Goal: Transaction & Acquisition: Purchase product/service

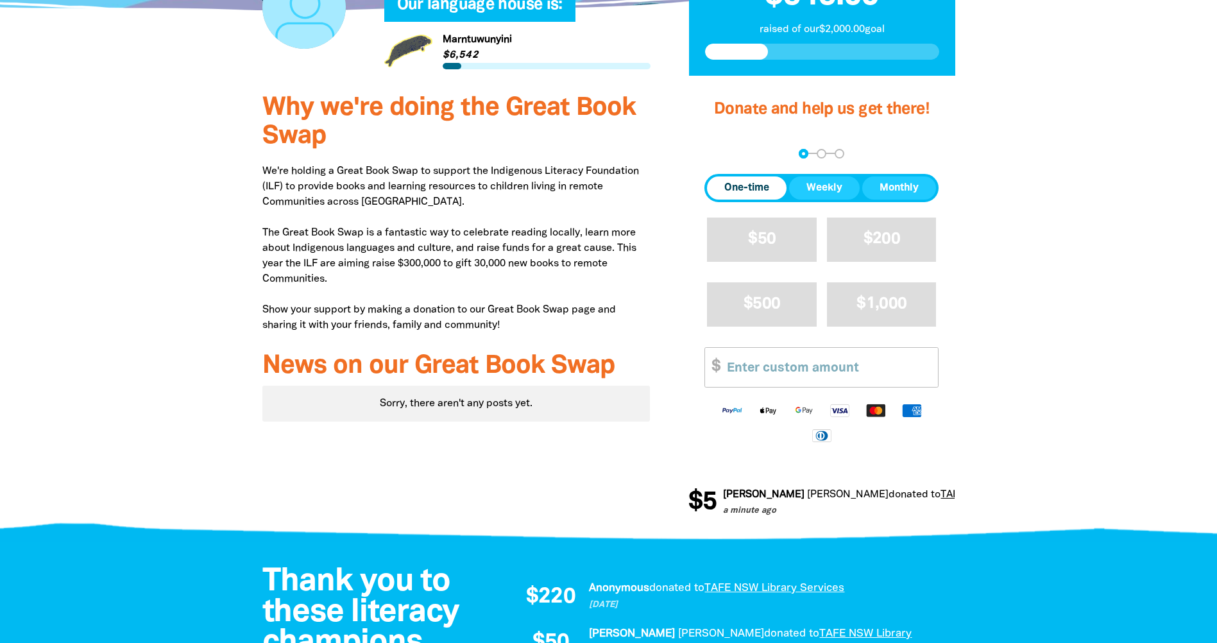
scroll to position [449, 0]
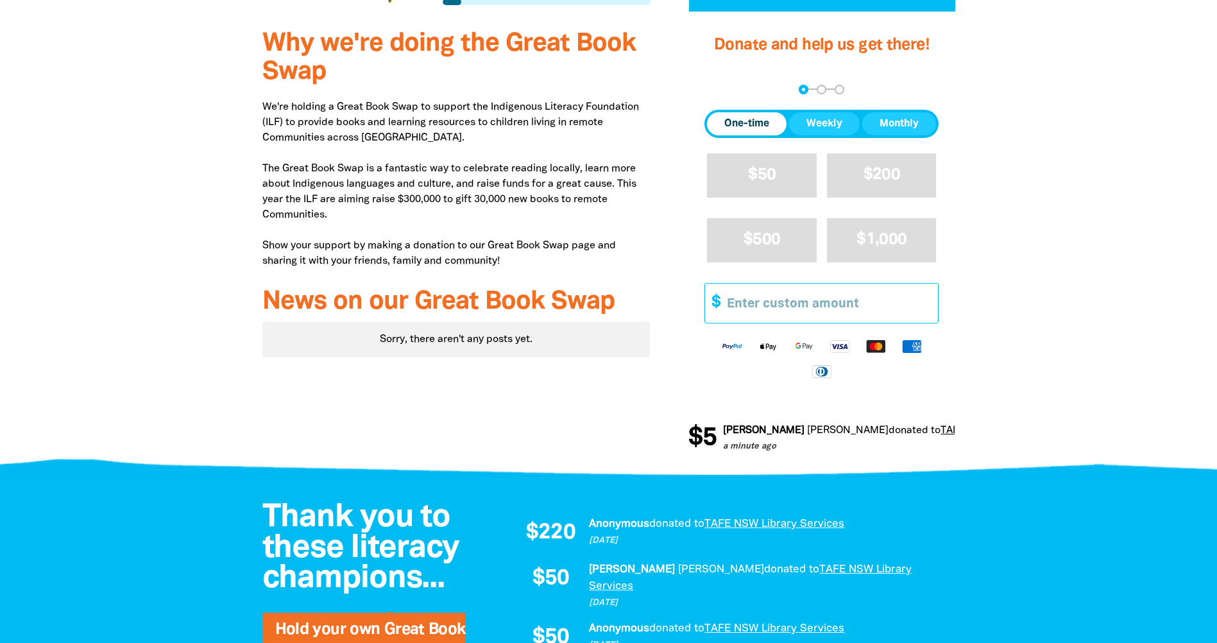
click at [774, 303] on input "Other Amount" at bounding box center [828, 302] width 220 height 39
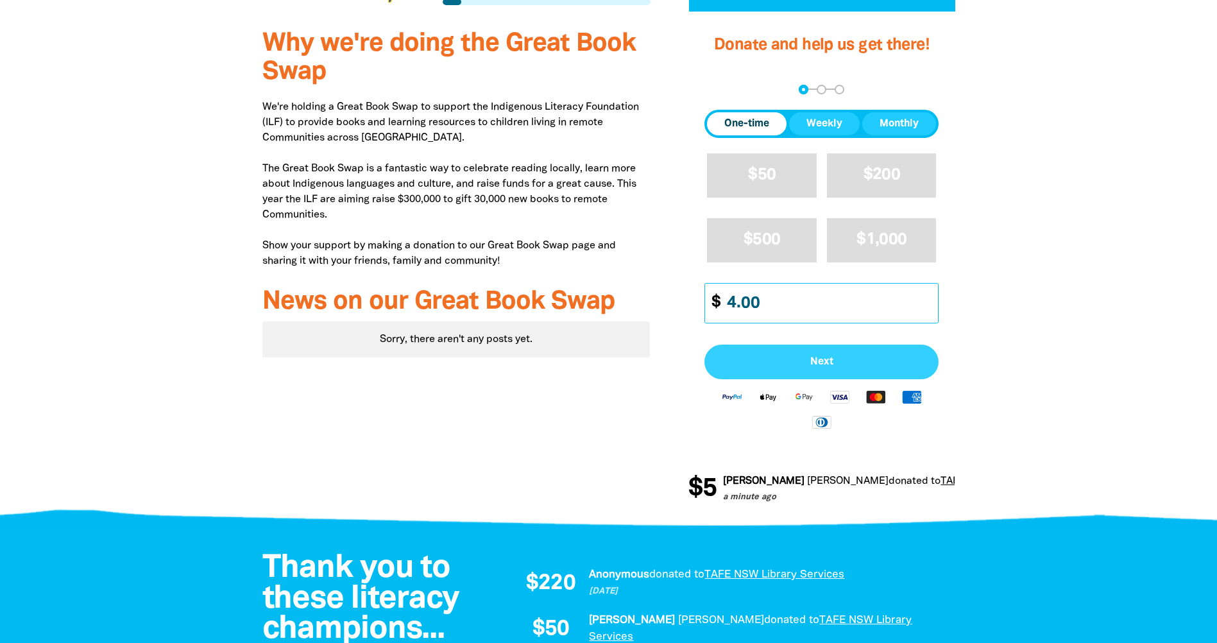
type input "4.00"
click at [811, 354] on button "Next" at bounding box center [821, 361] width 234 height 35
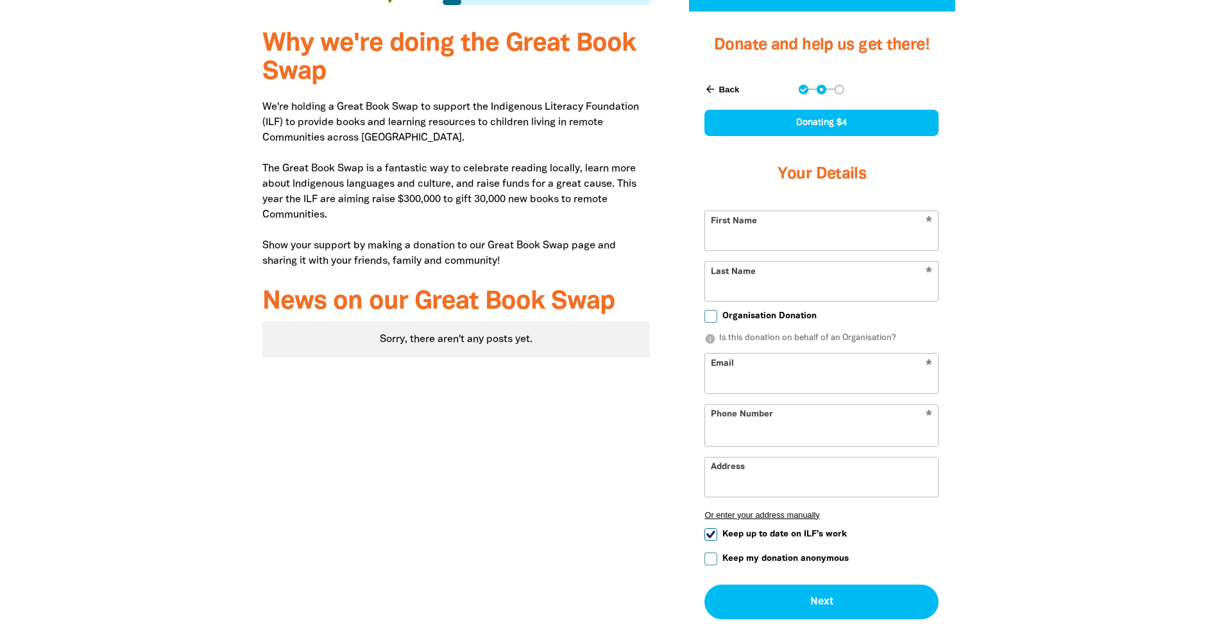
select select "AU"
click at [809, 240] on input "First Name" at bounding box center [821, 230] width 233 height 39
type input "zoe"
click at [778, 274] on input "Last Name" at bounding box center [821, 281] width 233 height 39
type input "roxburgh"
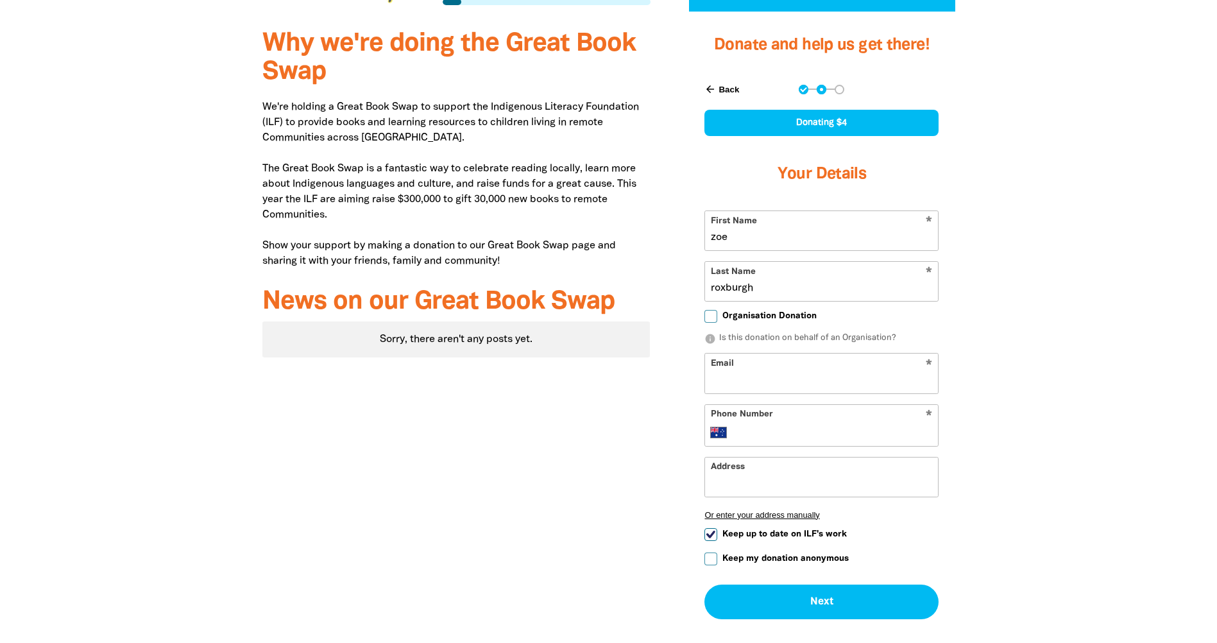
click at [766, 375] on input "Email" at bounding box center [821, 372] width 233 height 39
type input "[EMAIL_ADDRESS][DOMAIN_NAME]"
click at [758, 420] on div "* Phone Number International [GEOGRAPHIC_DATA] [GEOGRAPHIC_DATA] [GEOGRAPHIC_DA…" at bounding box center [821, 425] width 234 height 42
click at [757, 426] on input "Phone Number" at bounding box center [834, 432] width 196 height 15
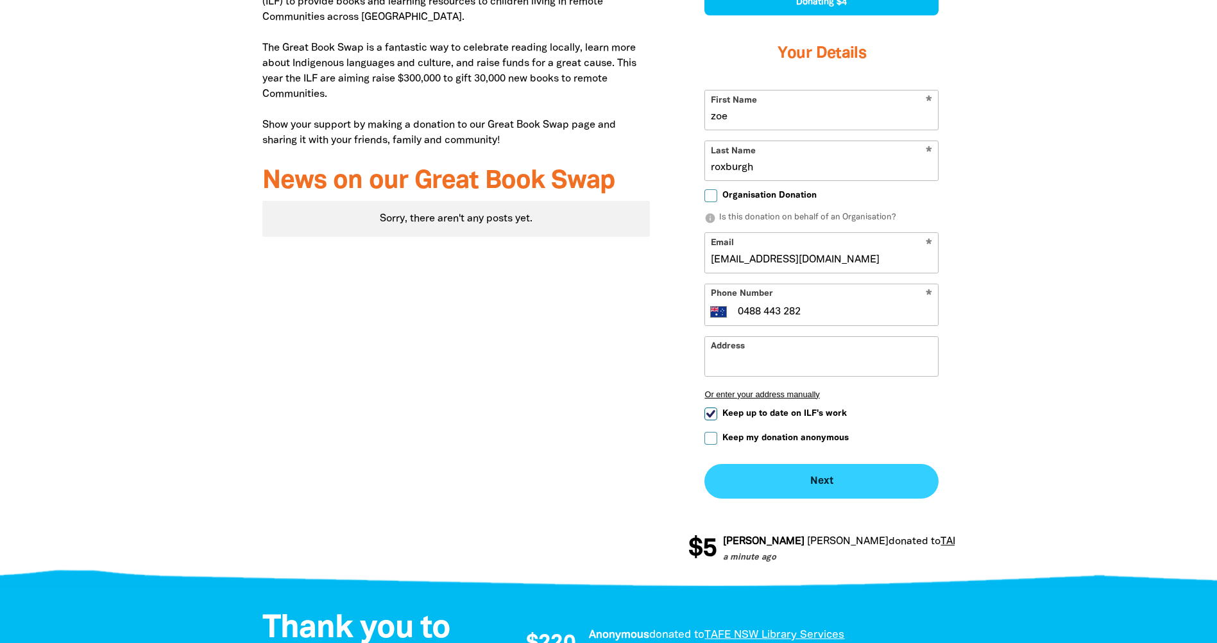
scroll to position [577, 0]
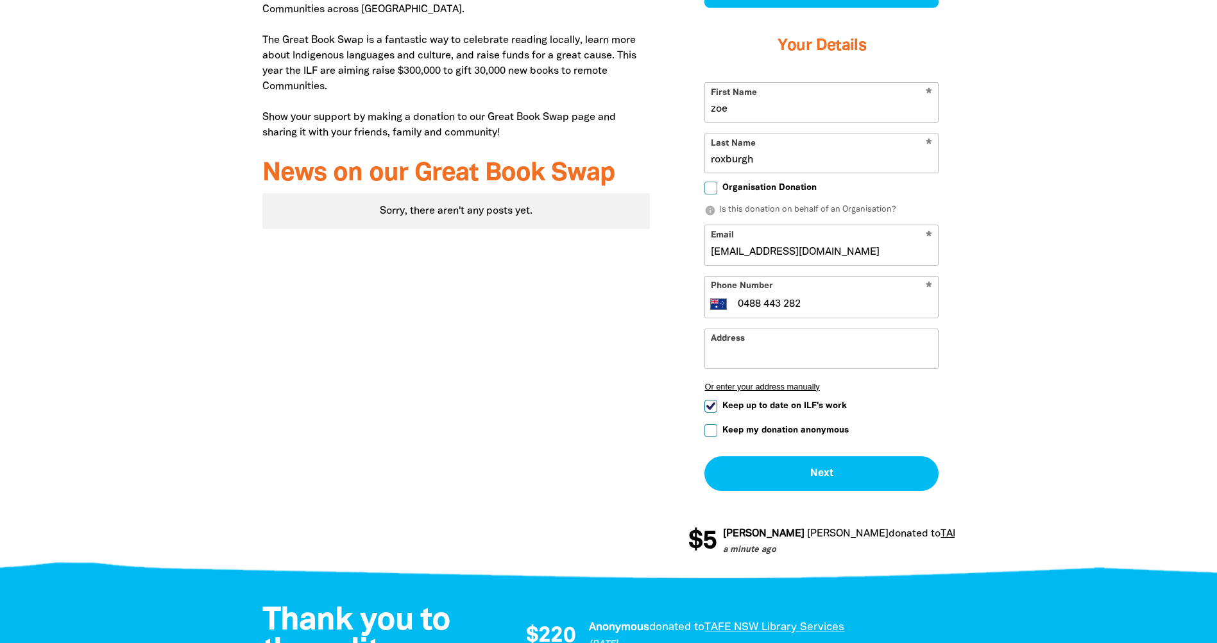
type input "0488 443 282"
click at [711, 434] on input "Keep my donation anonymous" at bounding box center [710, 430] width 13 height 13
click at [780, 468] on button "Next chevron_right" at bounding box center [821, 473] width 234 height 35
checkbox input "false"
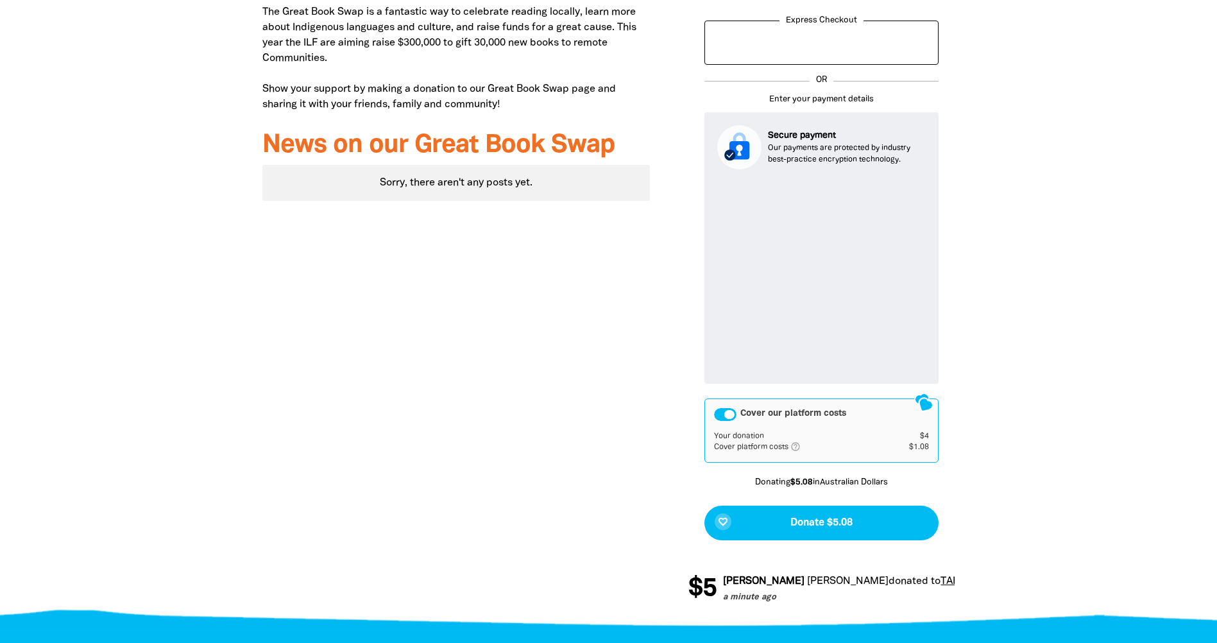
scroll to position [672, 0]
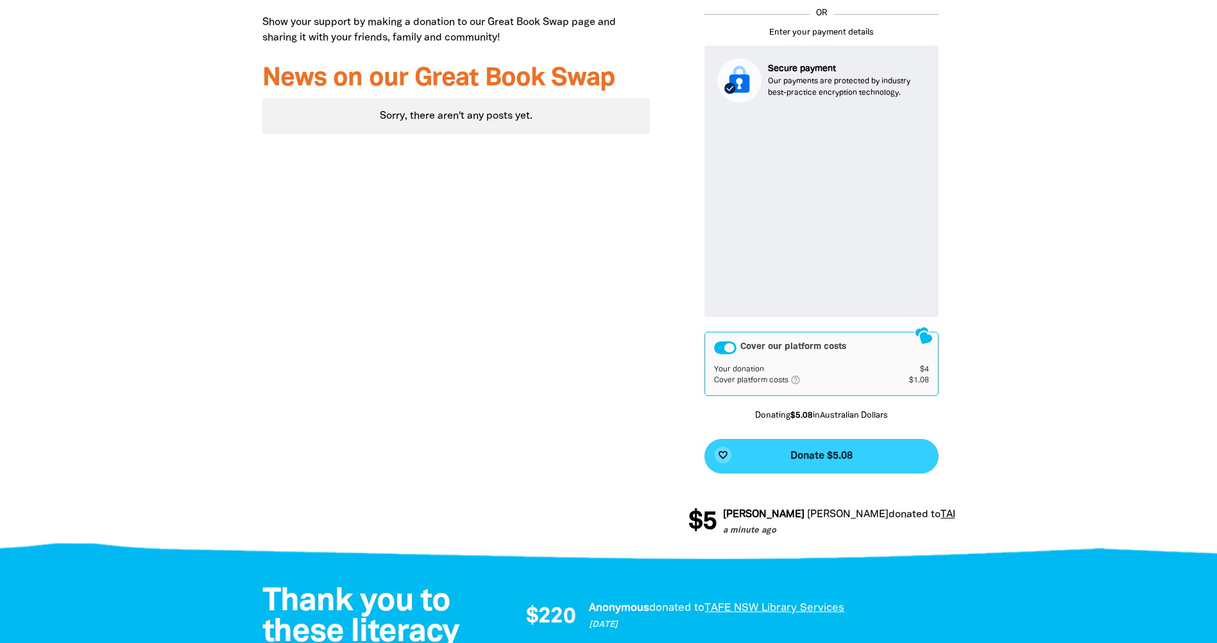
click at [868, 450] on button "favorite_border Donate $5.08" at bounding box center [821, 456] width 234 height 35
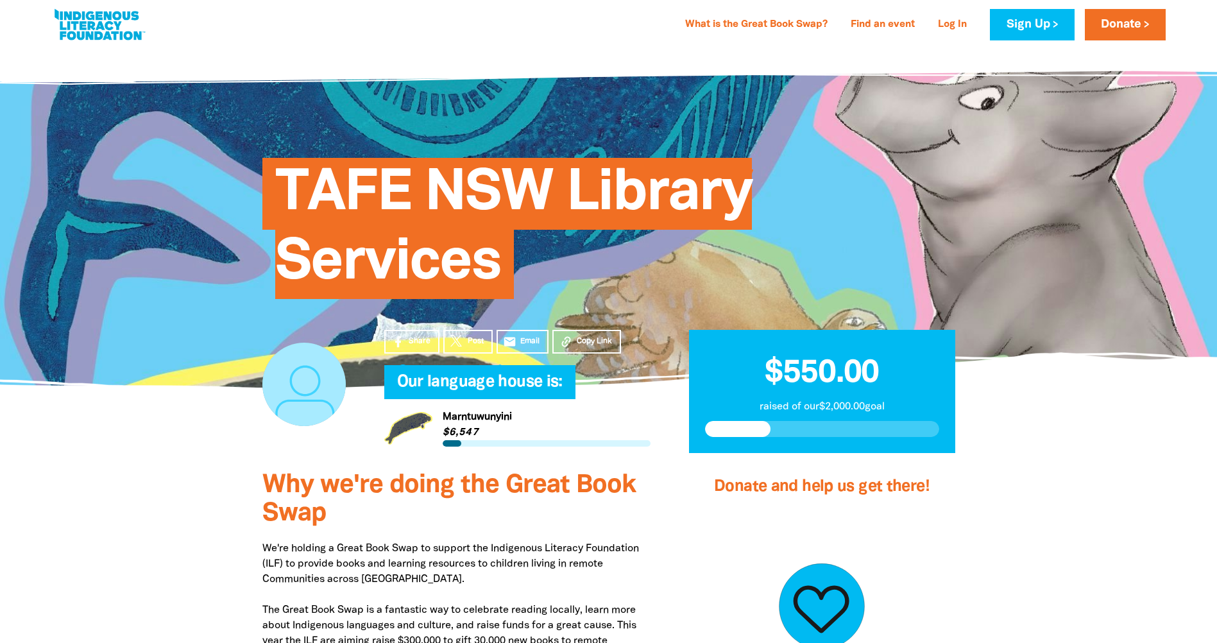
scroll to position [0, 0]
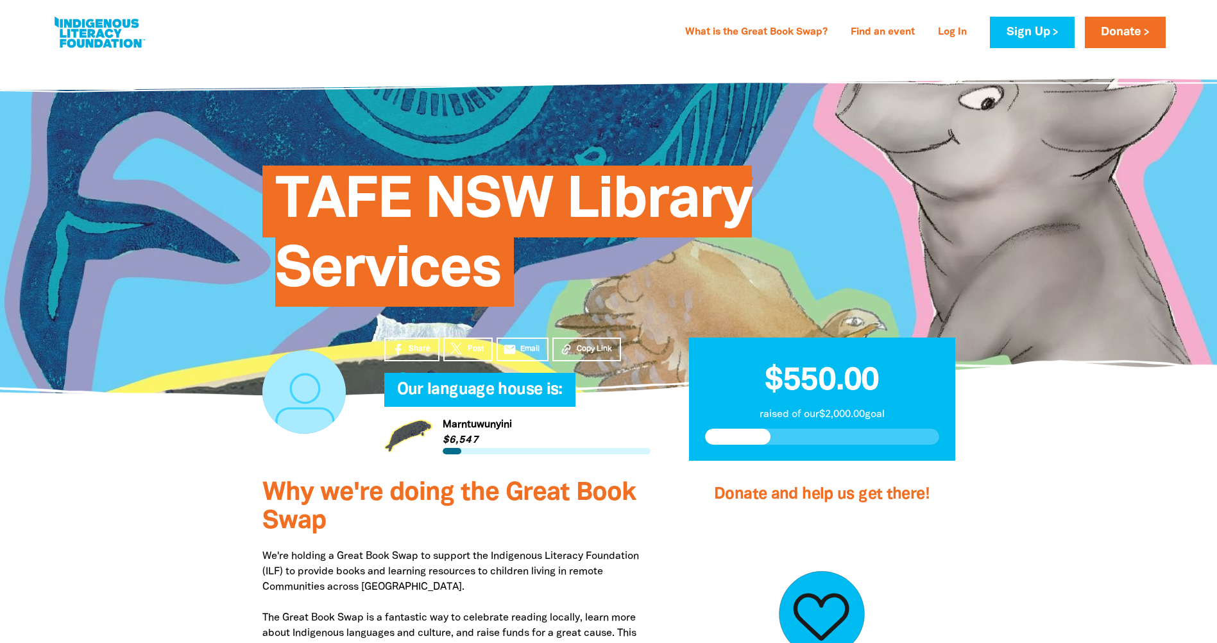
click at [834, 389] on span "$550.00" at bounding box center [822, 381] width 114 height 30
